Goal: Entertainment & Leisure: Consume media (video, audio)

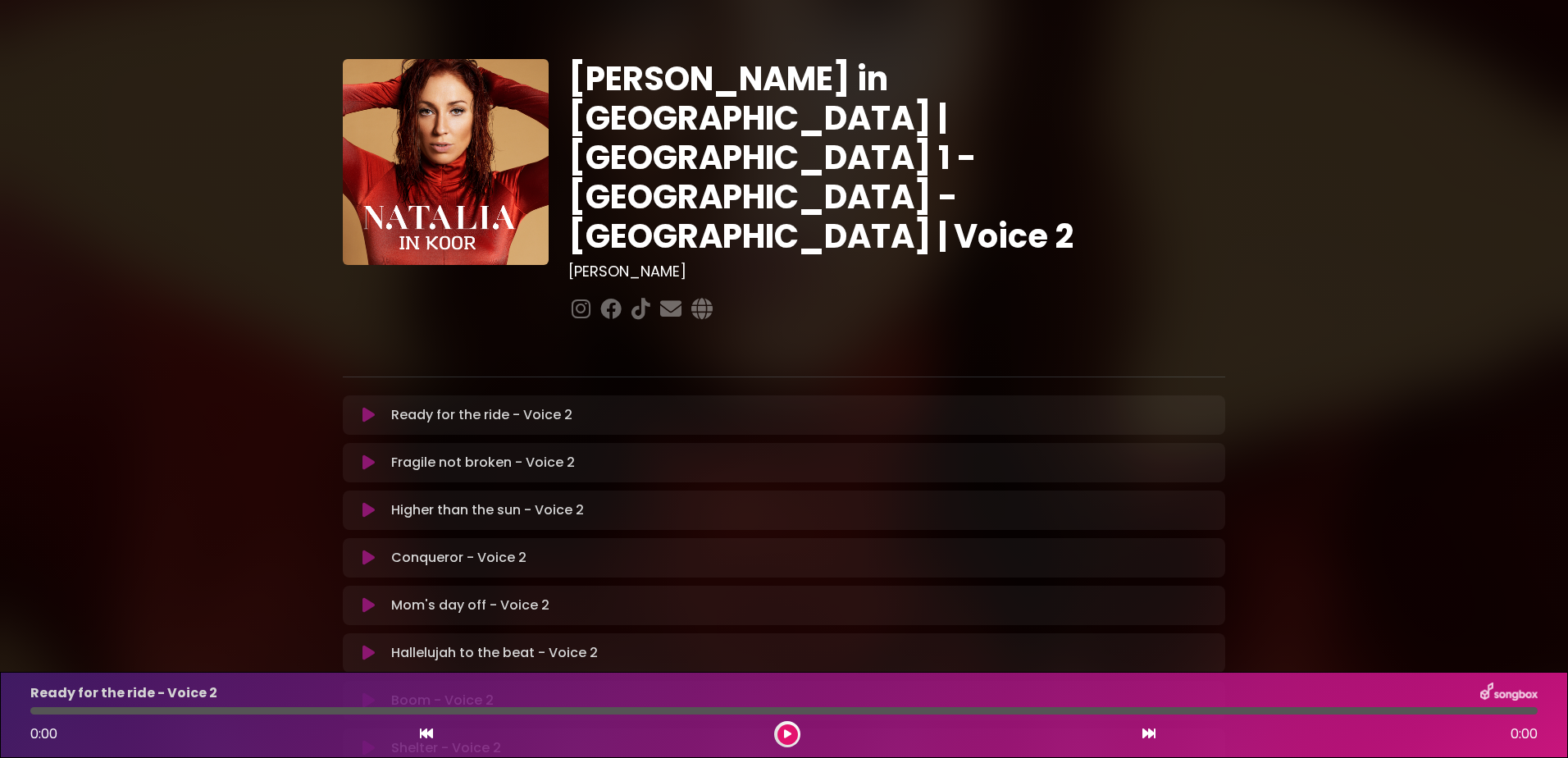
click at [372, 406] on icon at bounding box center [368, 415] width 12 height 17
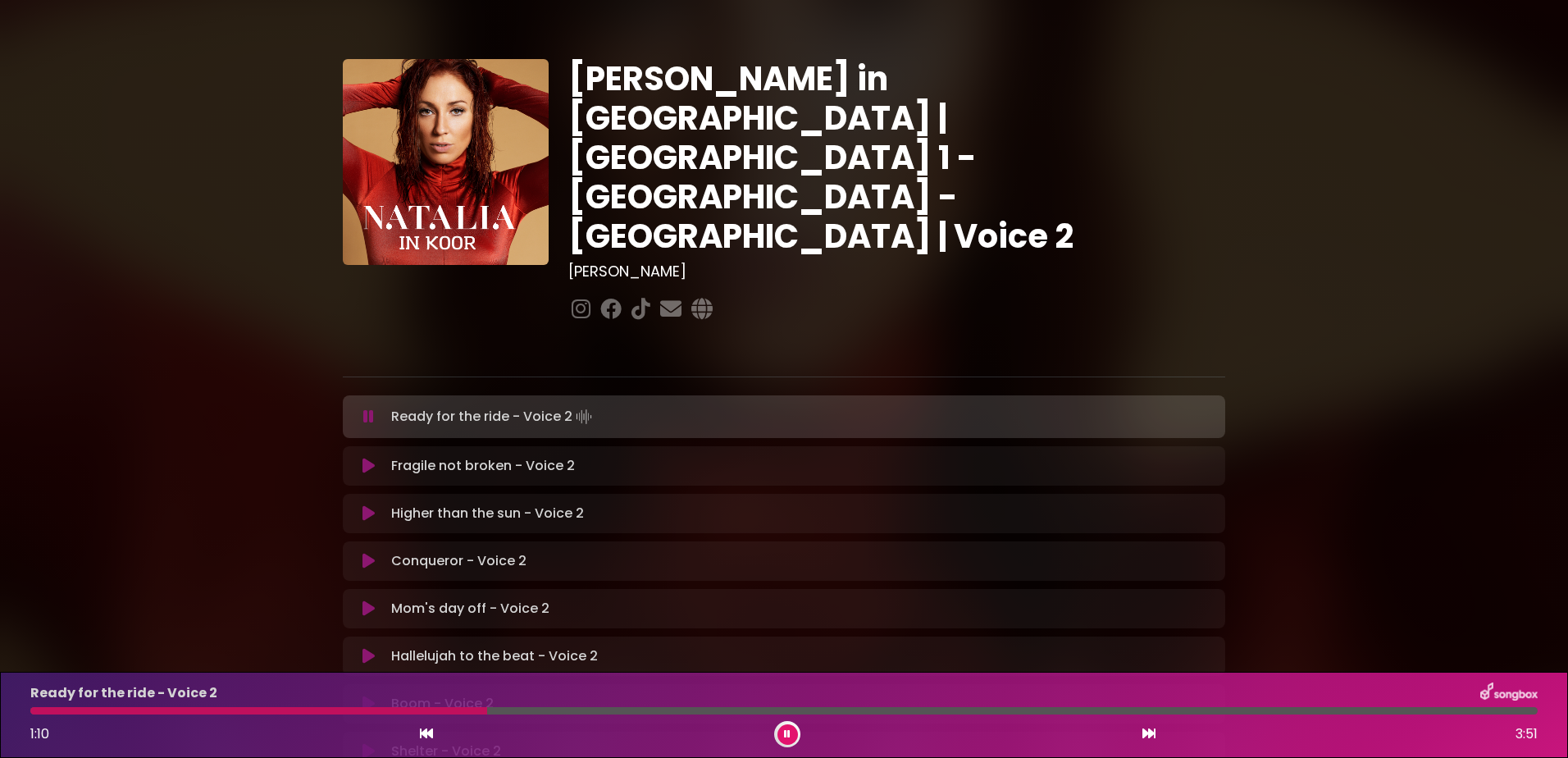
click at [292, 708] on div at bounding box center [258, 711] width 456 height 7
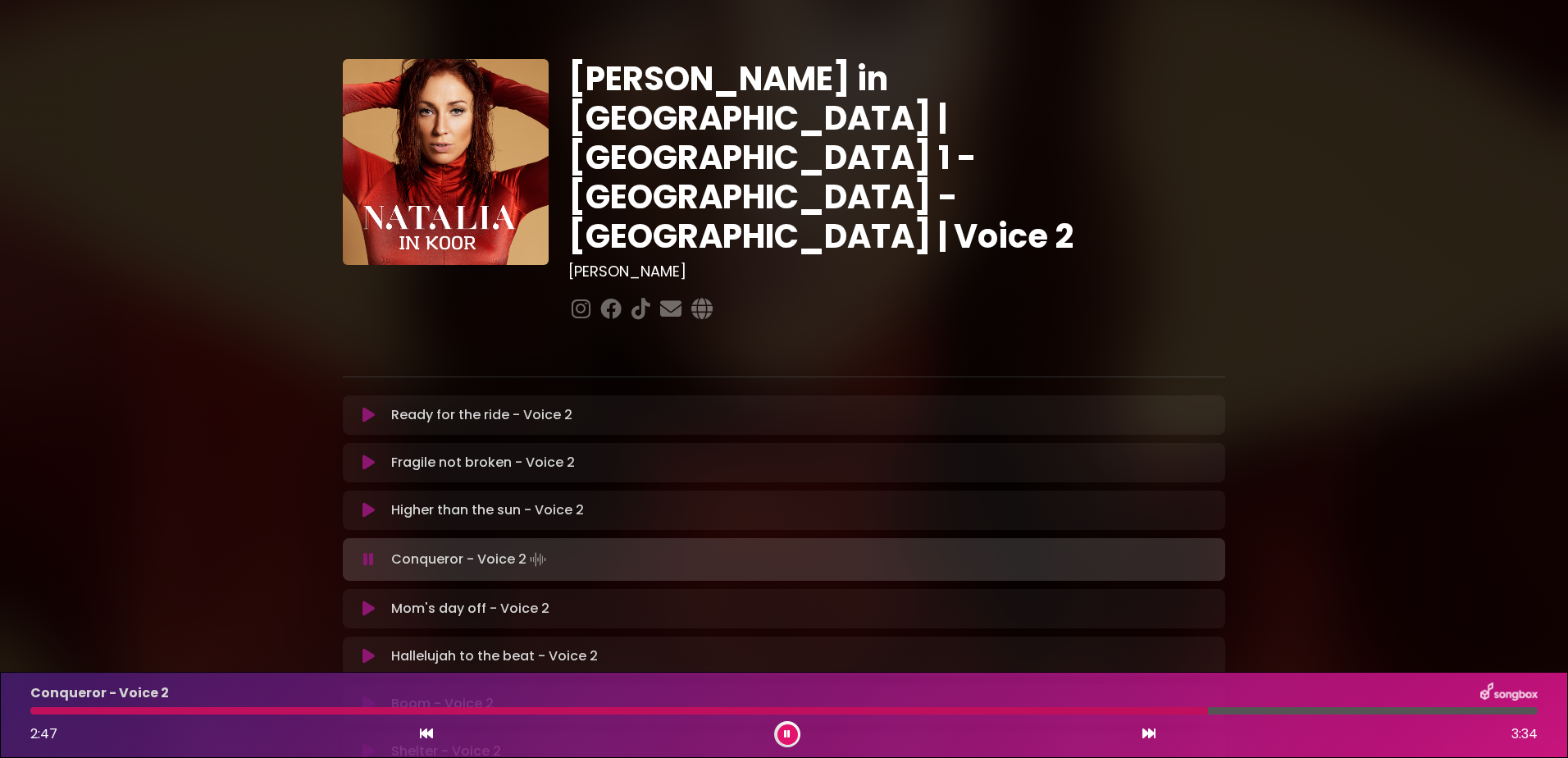
click at [1046, 712] on div at bounding box center [619, 711] width 1177 height 7
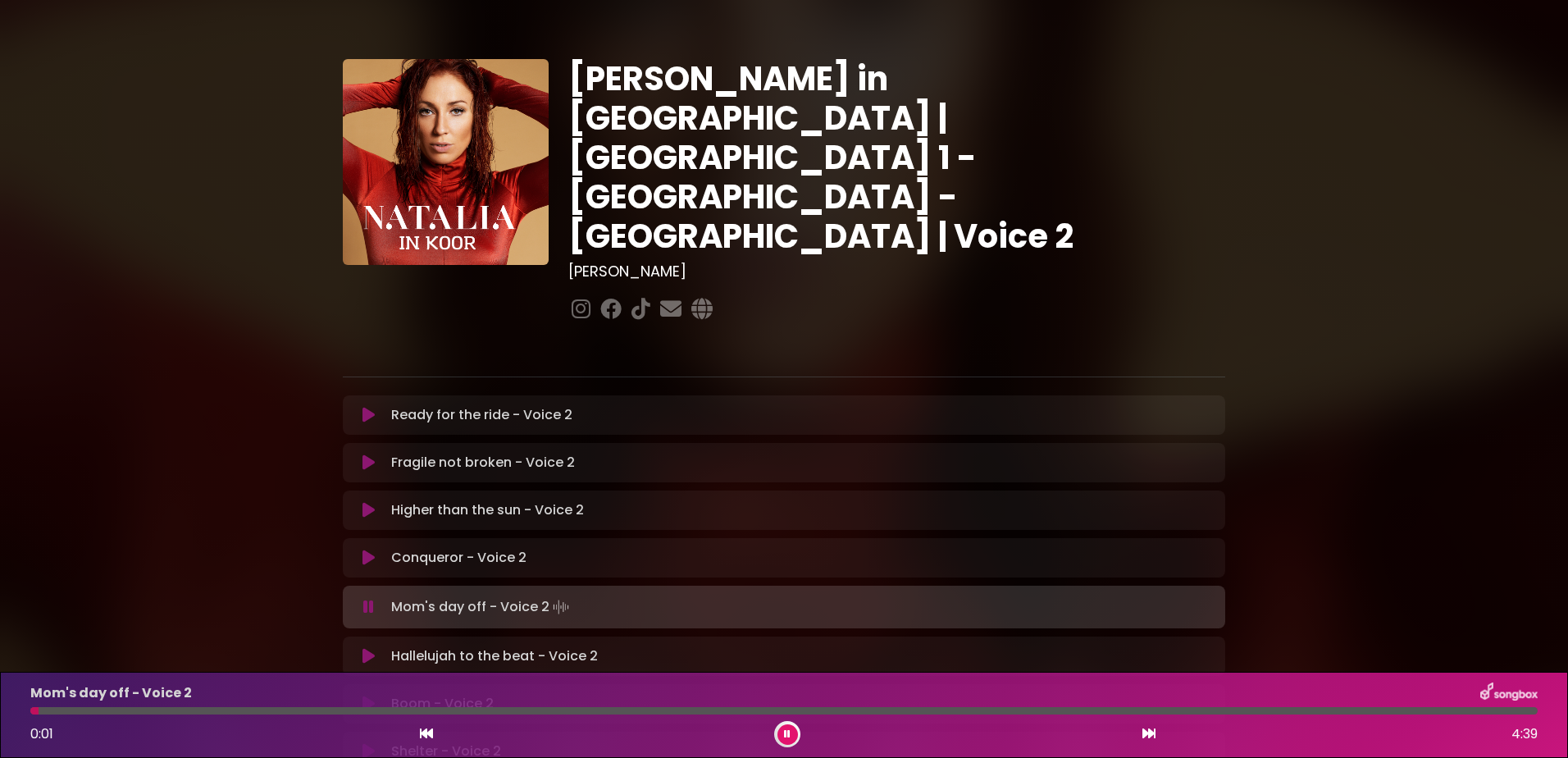
click at [795, 735] on button at bounding box center [788, 734] width 20 height 20
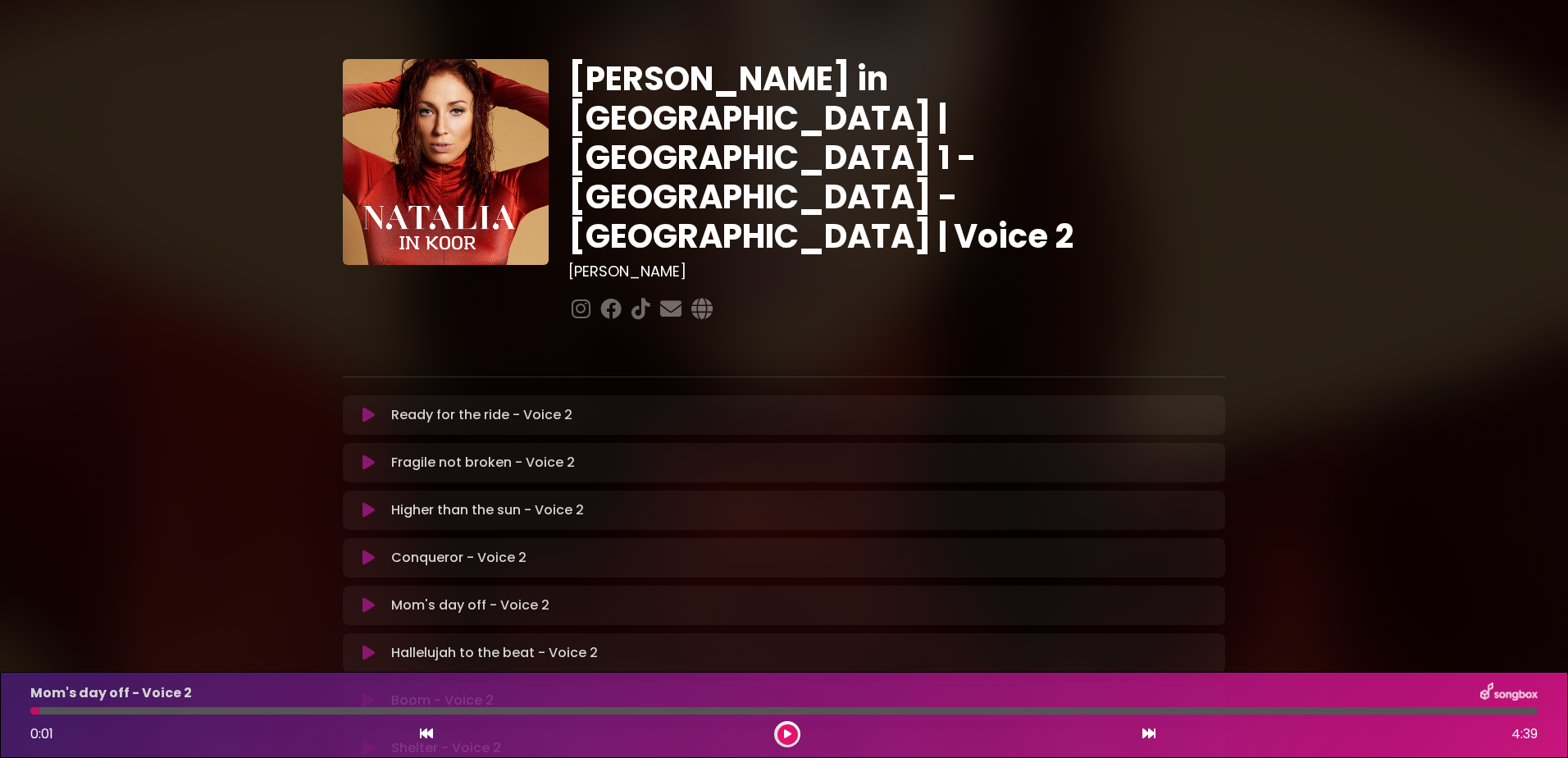
click at [364, 597] on icon at bounding box center [368, 605] width 12 height 17
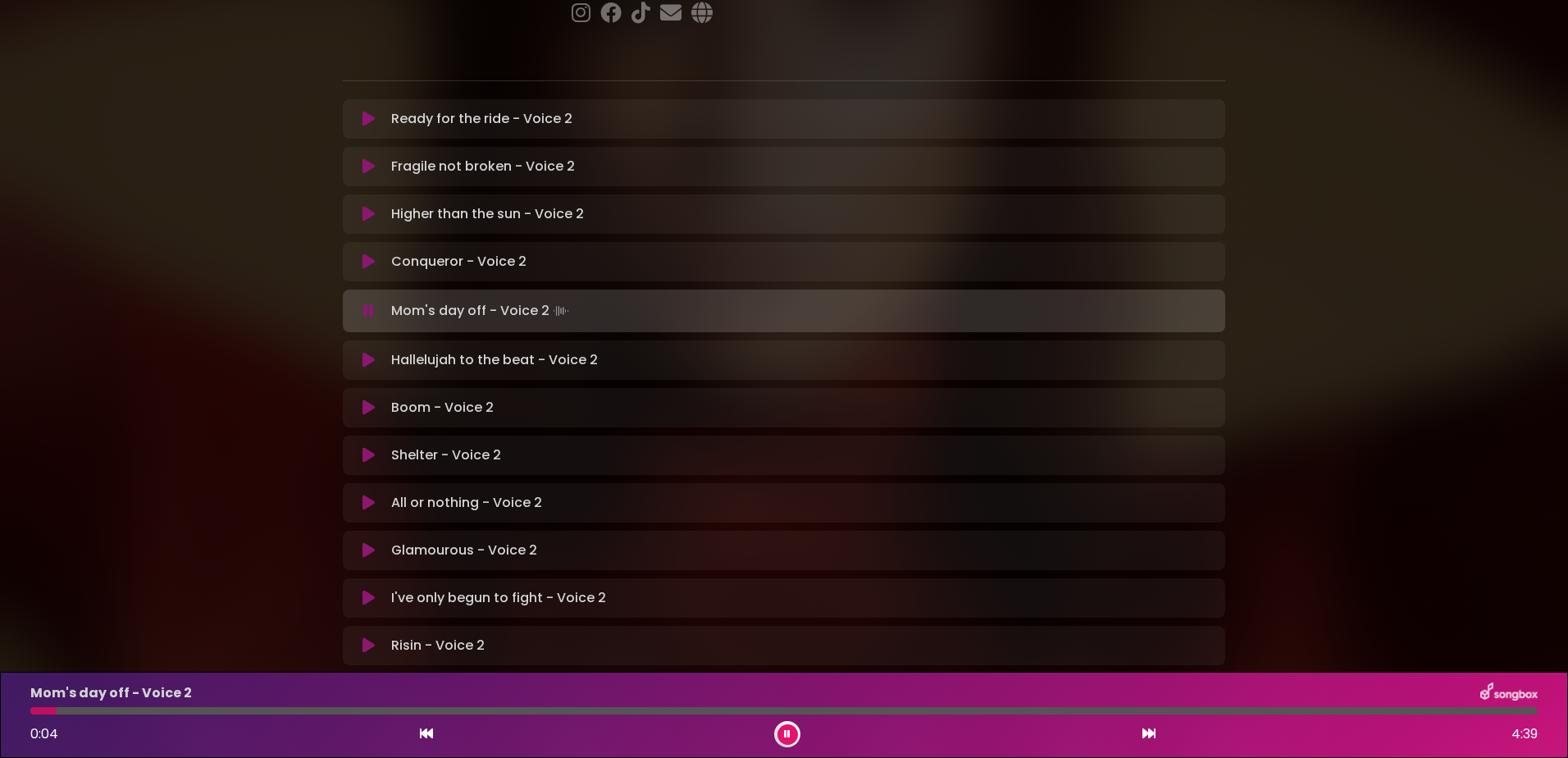
scroll to position [328, 0]
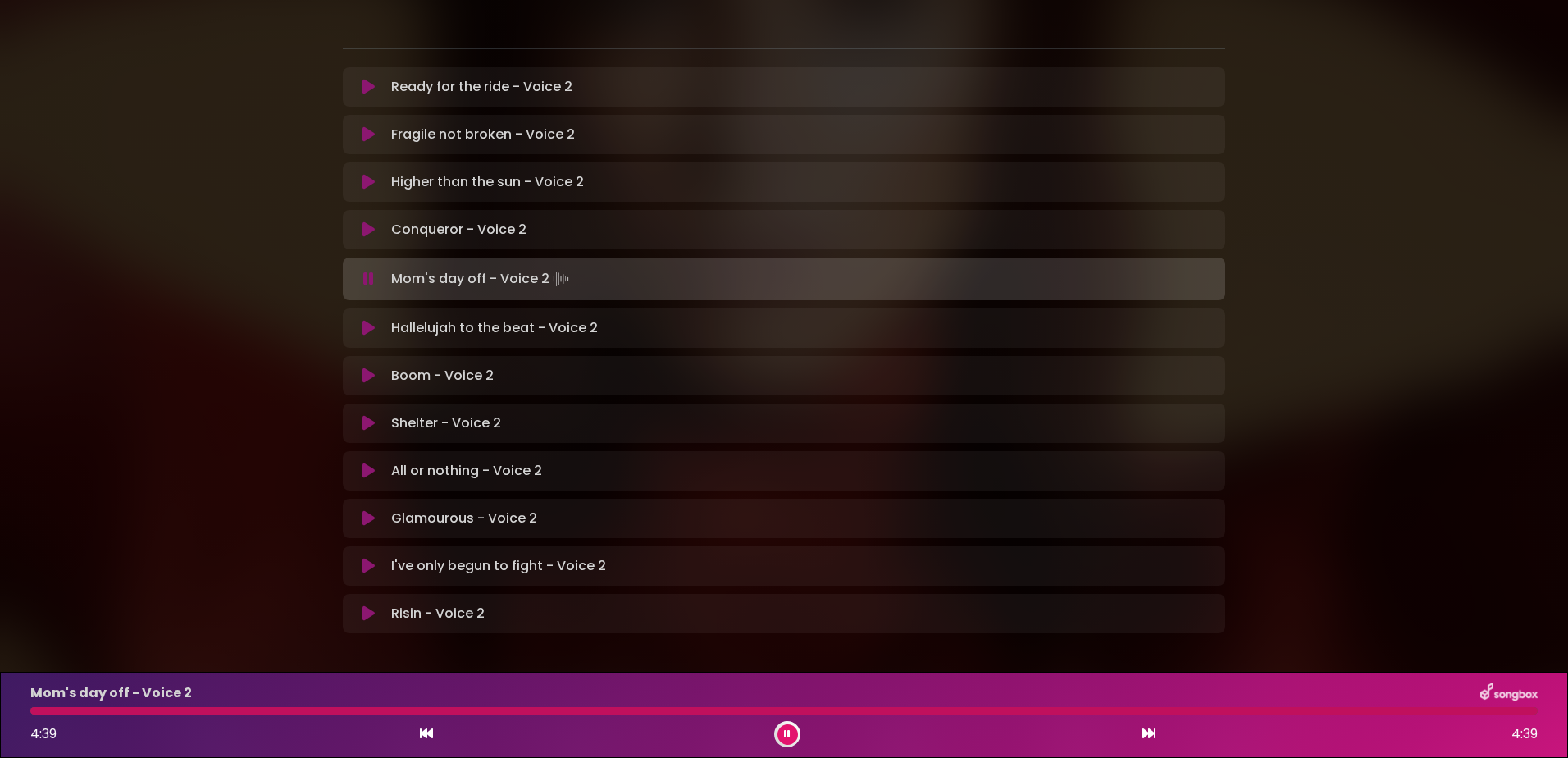
click at [790, 733] on button at bounding box center [788, 734] width 20 height 20
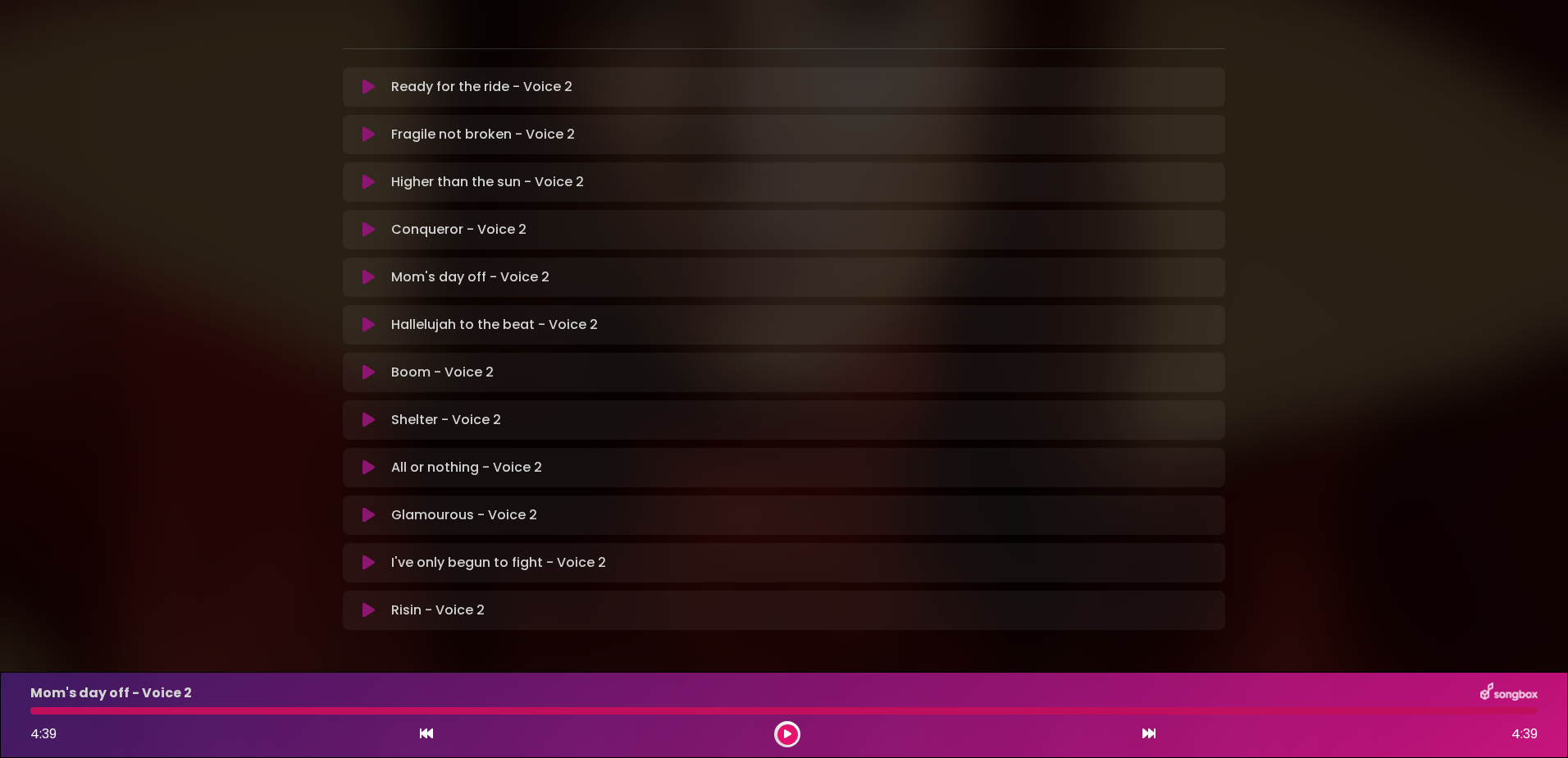
click at [365, 317] on icon at bounding box center [368, 325] width 12 height 17
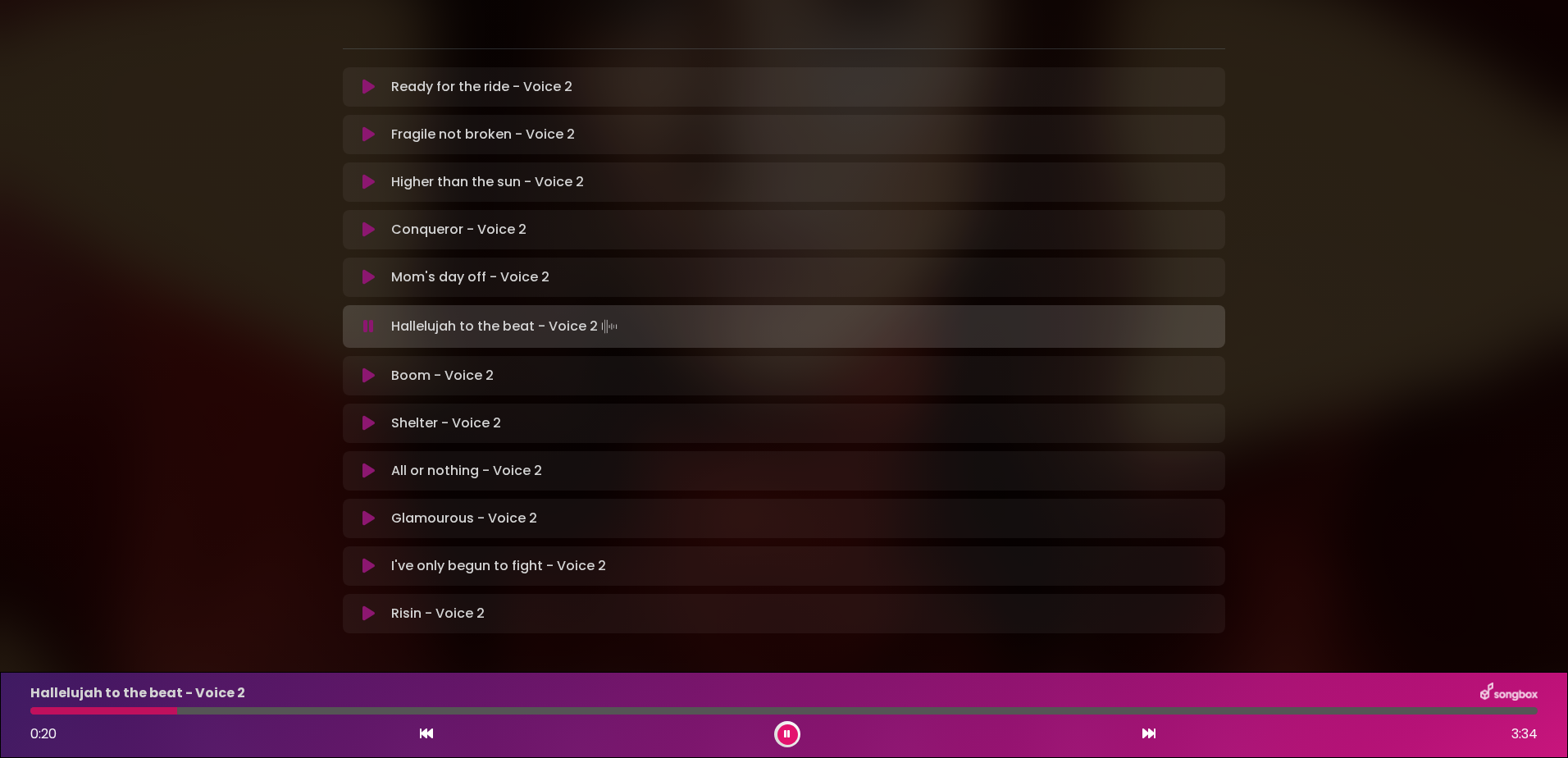
click at [41, 715] on div "Hallelujah to the beat - Voice 2 0:20 3:34" at bounding box center [784, 715] width 1527 height 65
click at [36, 711] on div at bounding box center [106, 711] width 153 height 7
click at [37, 713] on div at bounding box center [200, 711] width 339 height 7
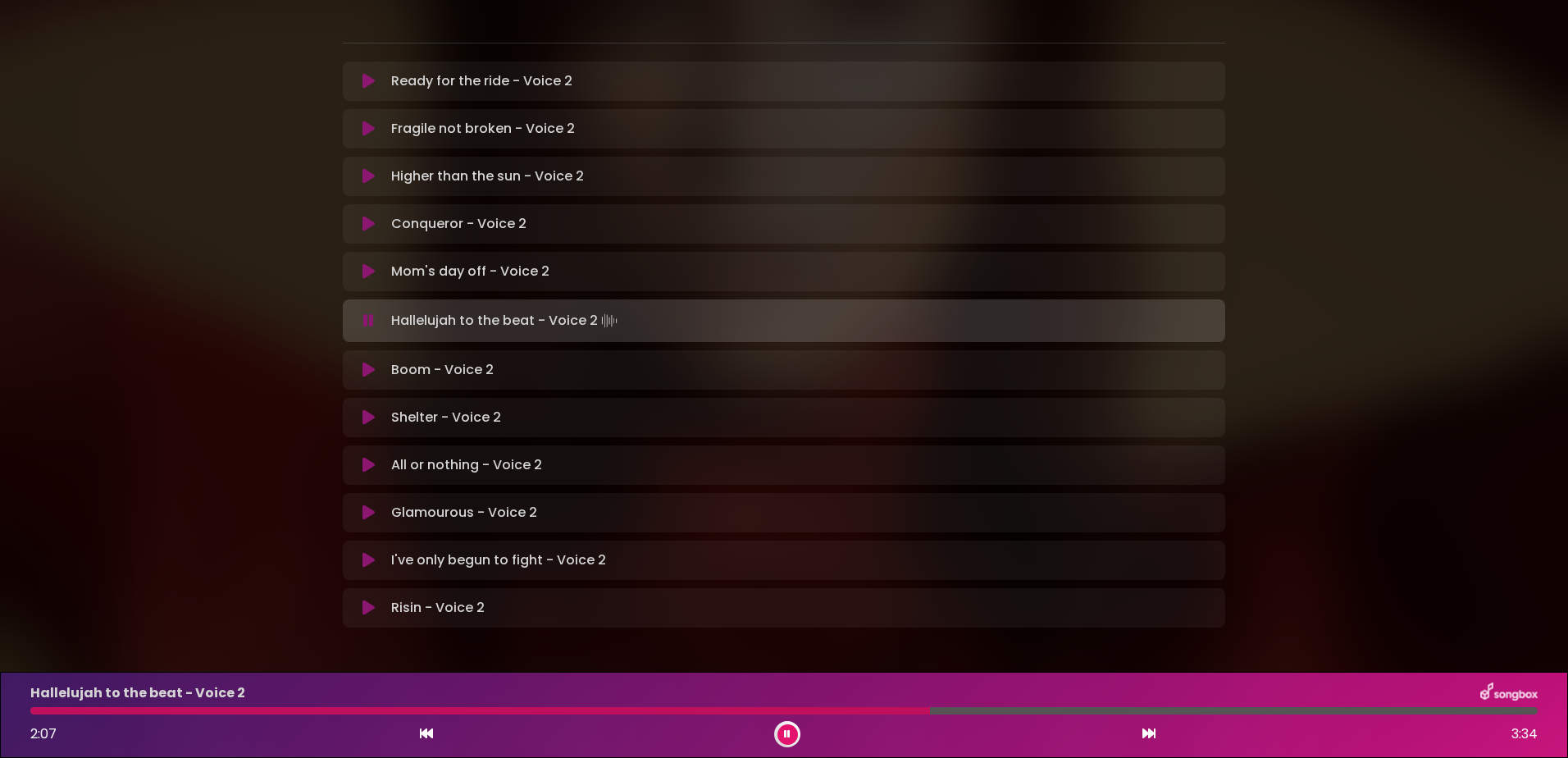
click at [752, 717] on div "Hallelujah to the beat - Voice 2 2:07 3:34" at bounding box center [784, 715] width 1527 height 65
click at [755, 713] on div at bounding box center [481, 711] width 902 height 7
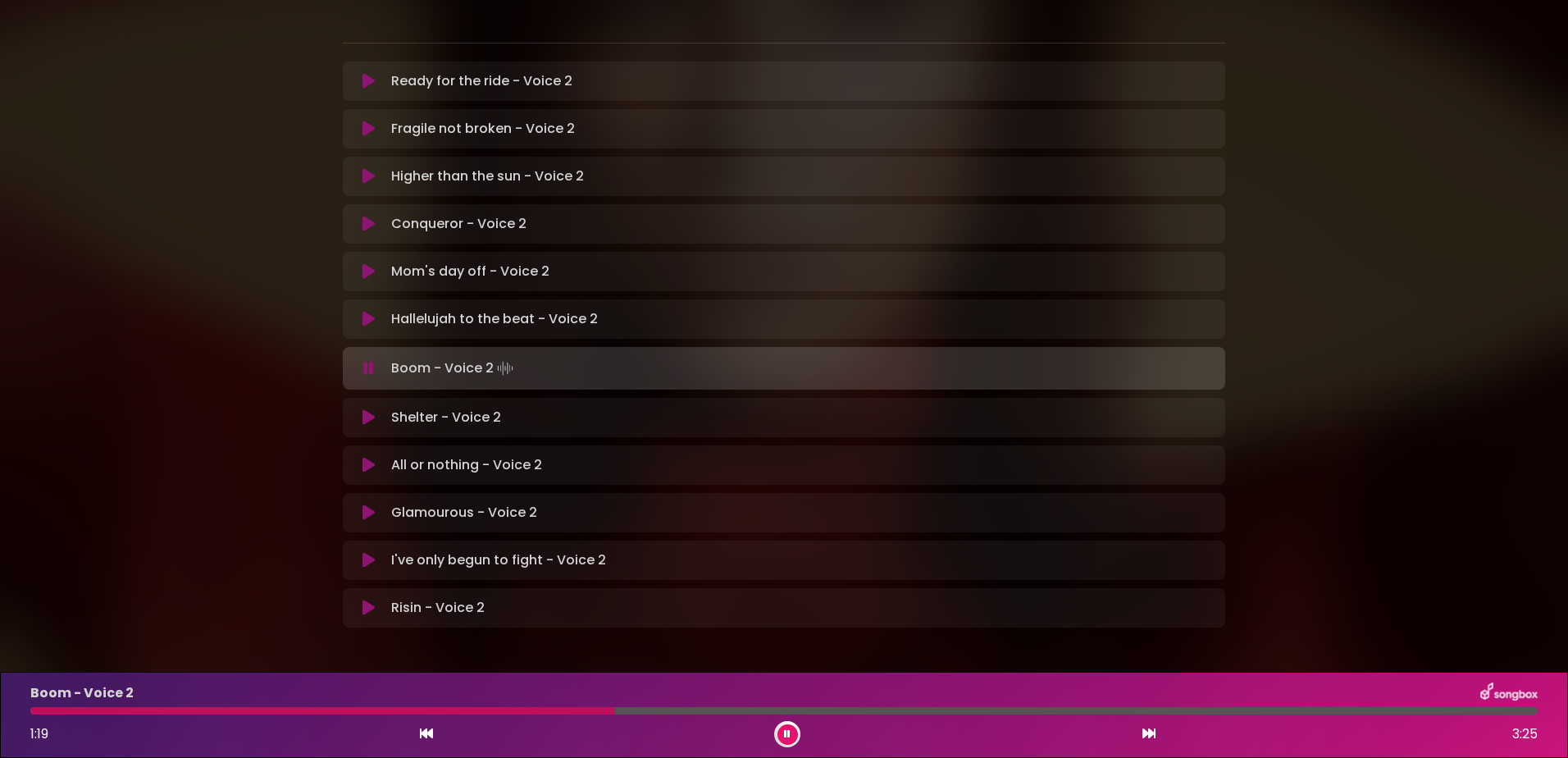
click at [564, 710] on div at bounding box center [323, 711] width 585 height 7
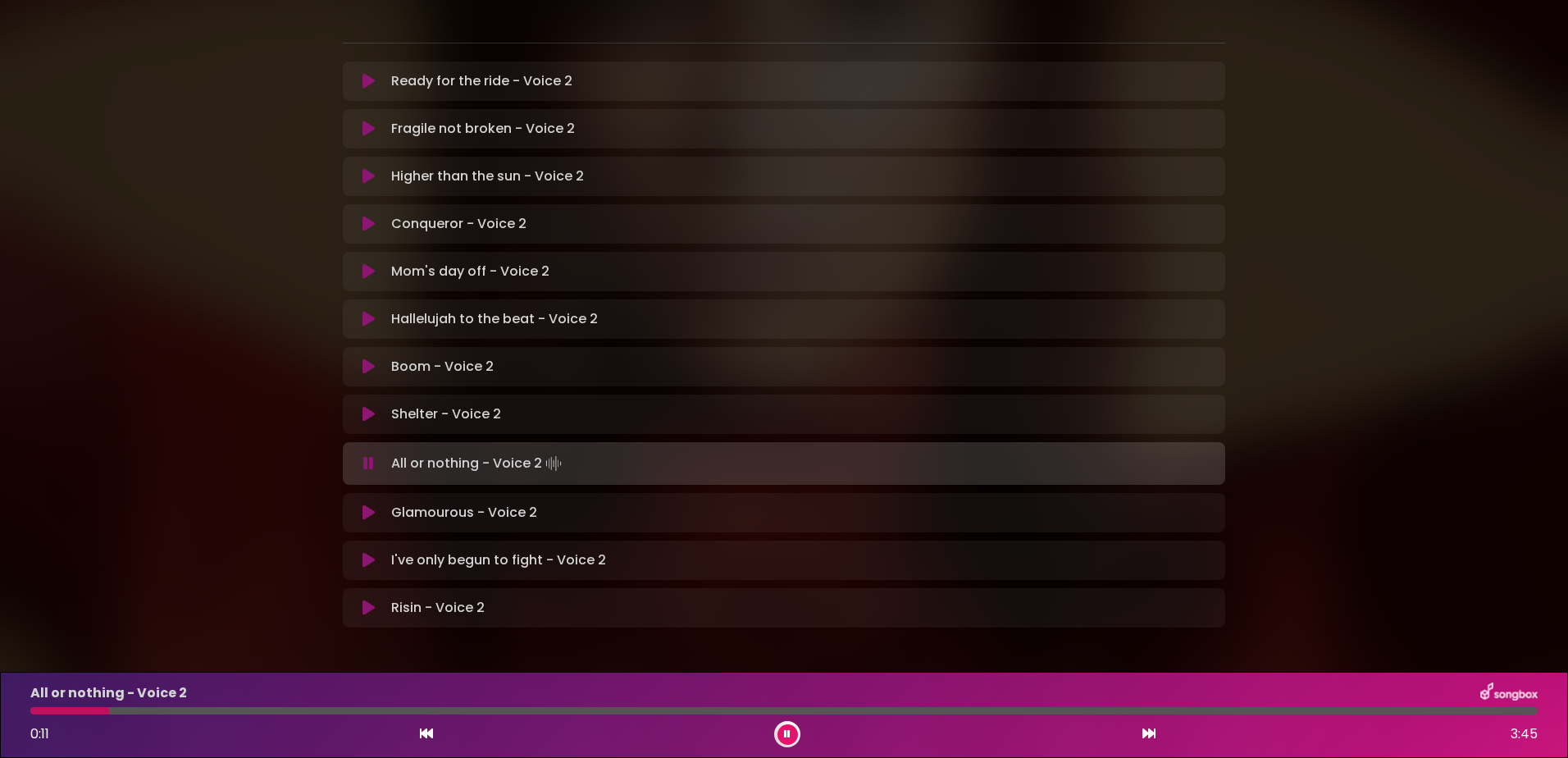
click at [107, 713] on div at bounding box center [69, 711] width 79 height 7
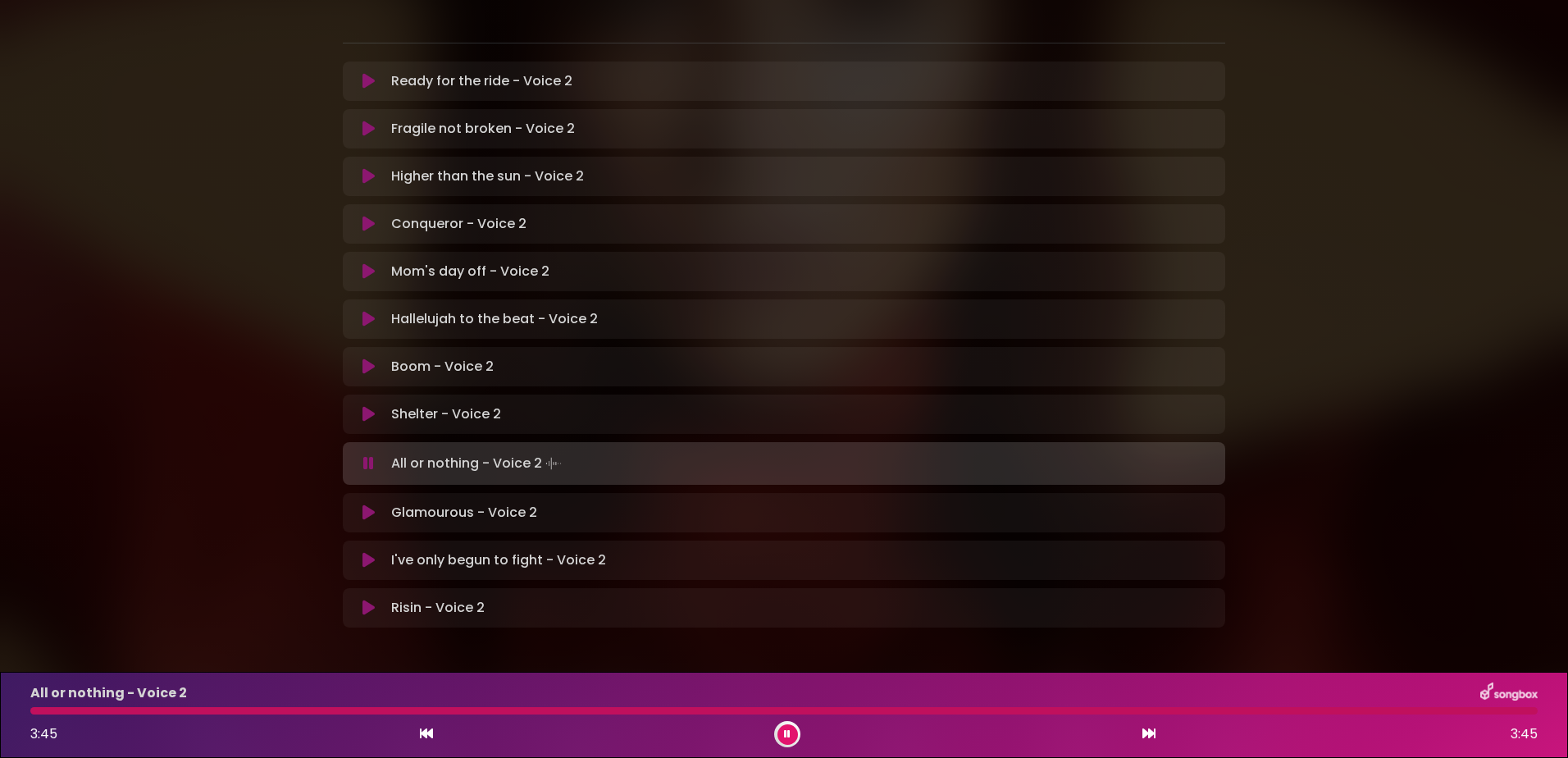
scroll to position [330, 0]
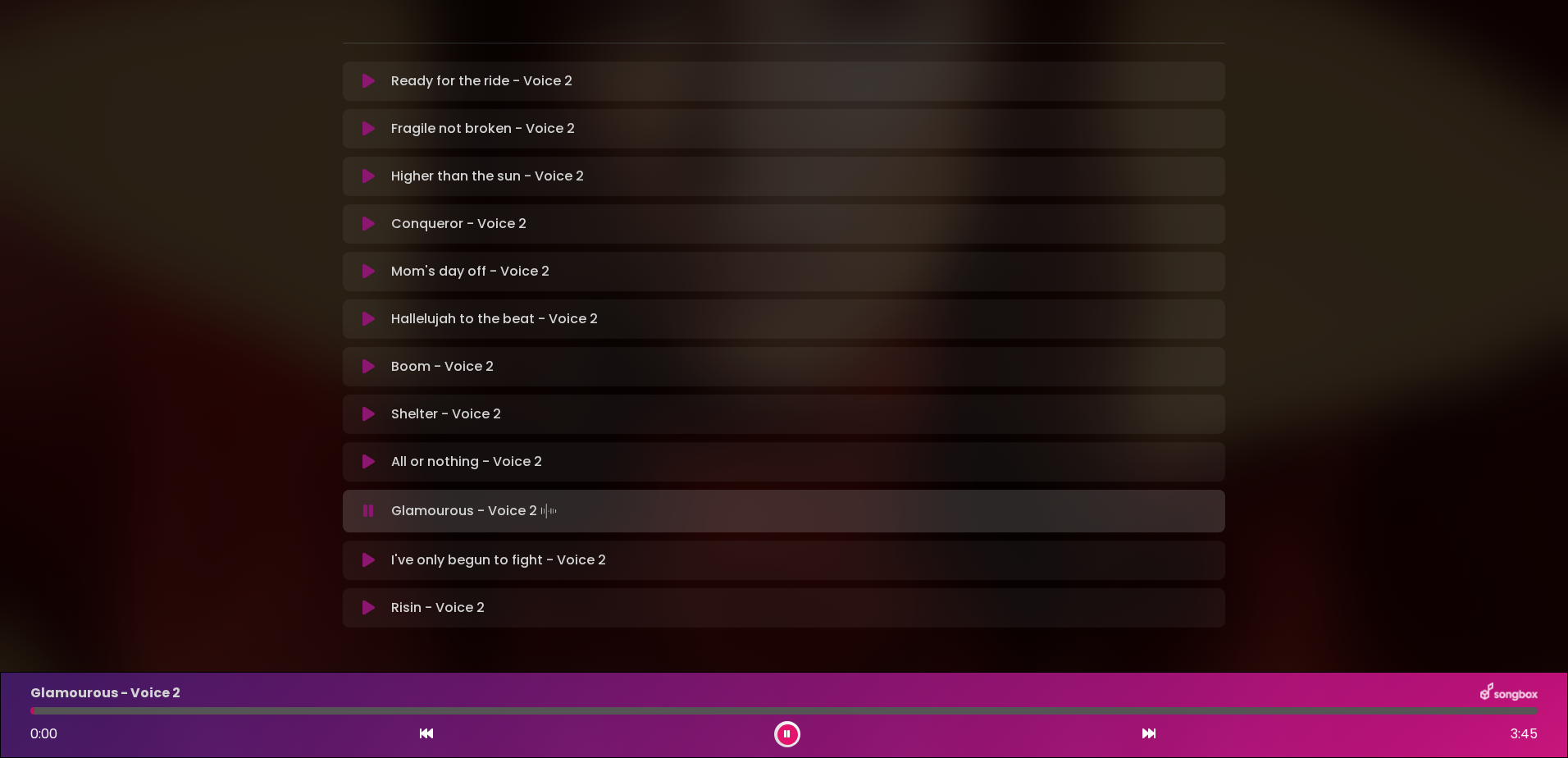
click at [788, 736] on icon at bounding box center [787, 734] width 6 height 10
